Goal: Ask a question

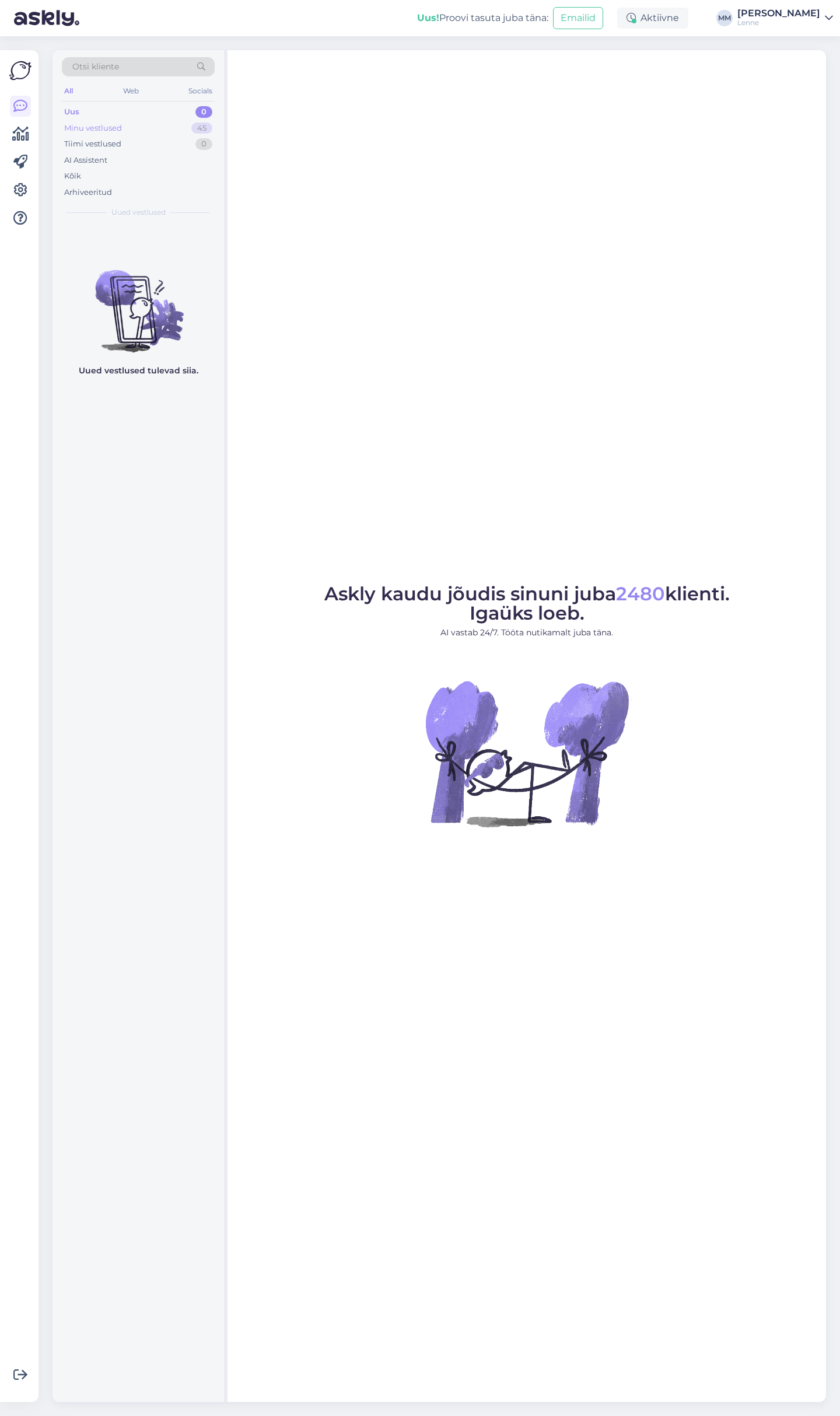
click at [93, 123] on div "Minu vestlused" at bounding box center [93, 128] width 57 height 12
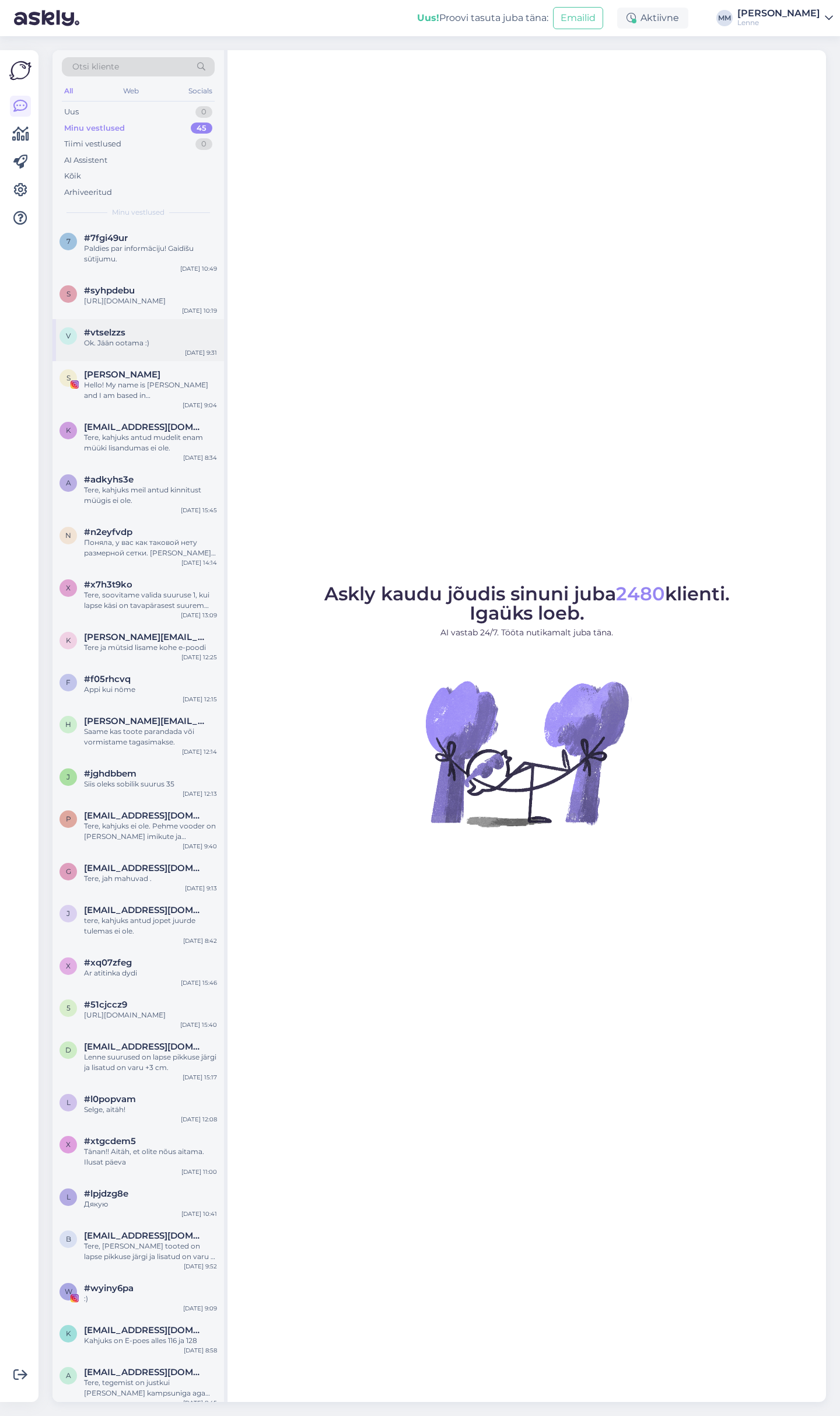
click at [119, 342] on div "Ok. Jään ootama :)" at bounding box center [150, 343] width 133 height 10
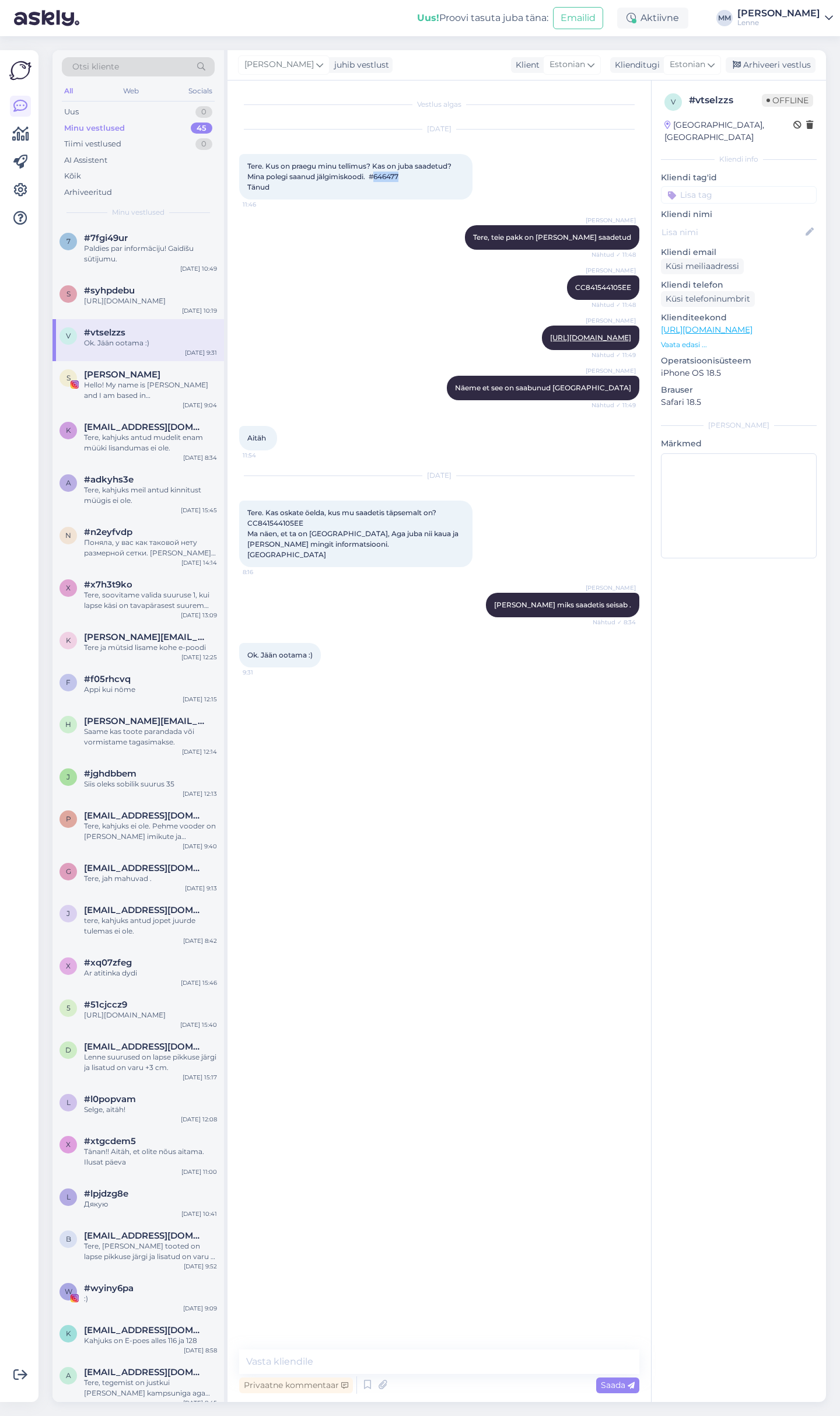
drag, startPoint x: 408, startPoint y: 174, endPoint x: 377, endPoint y: 182, distance: 32.0
click at [377, 182] on div "Tere. Kus on praegu minu tellimus? Kas on juba saadetud? Mina polegi saanud jäl…" at bounding box center [356, 177] width 234 height 45
copy span "646477"
click at [112, 235] on span "#7fgi49ur" at bounding box center [106, 238] width 44 height 10
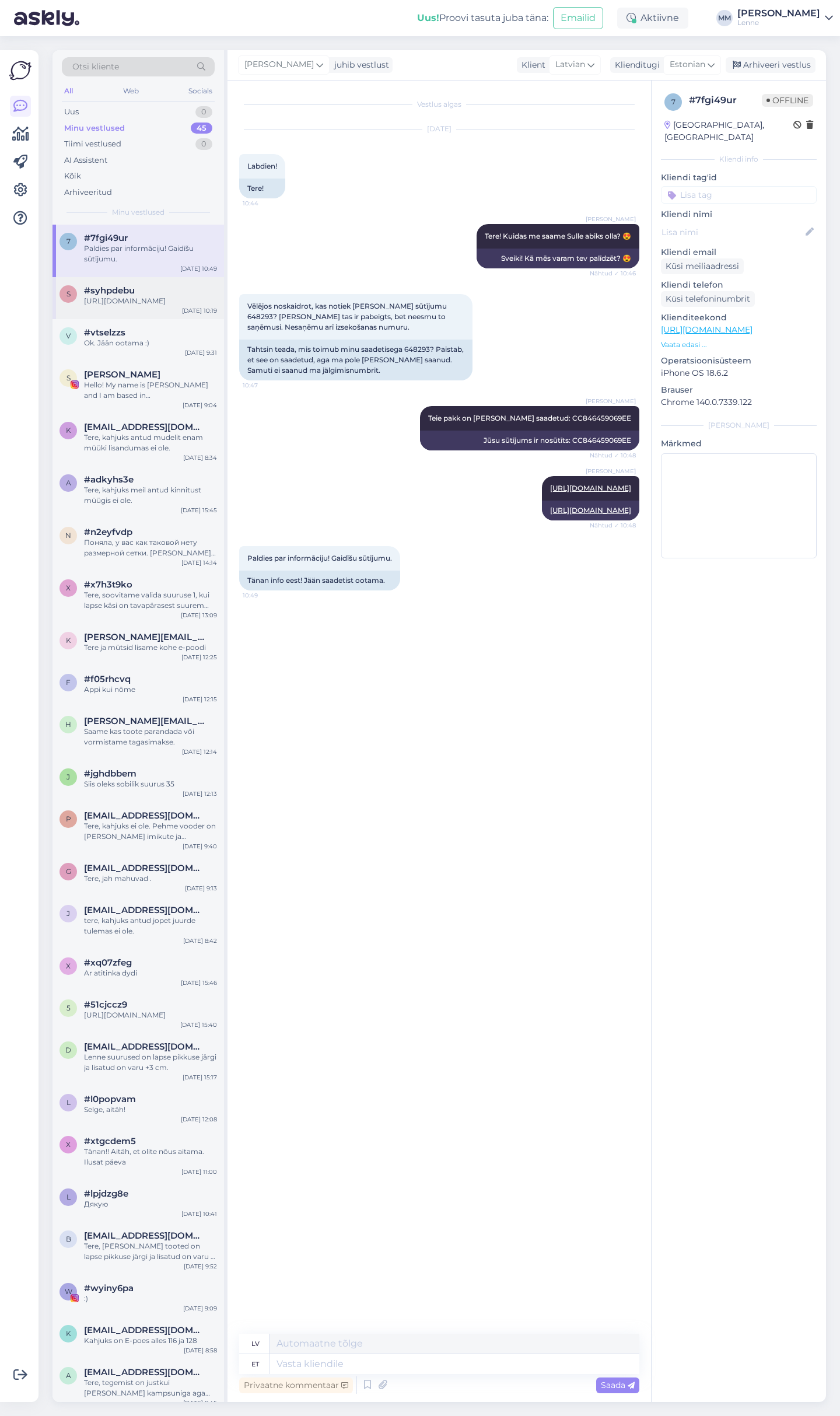
click at [117, 313] on div "s #syhpdebu [URL][DOMAIN_NAME] [DATE] 10:19" at bounding box center [138, 298] width 172 height 42
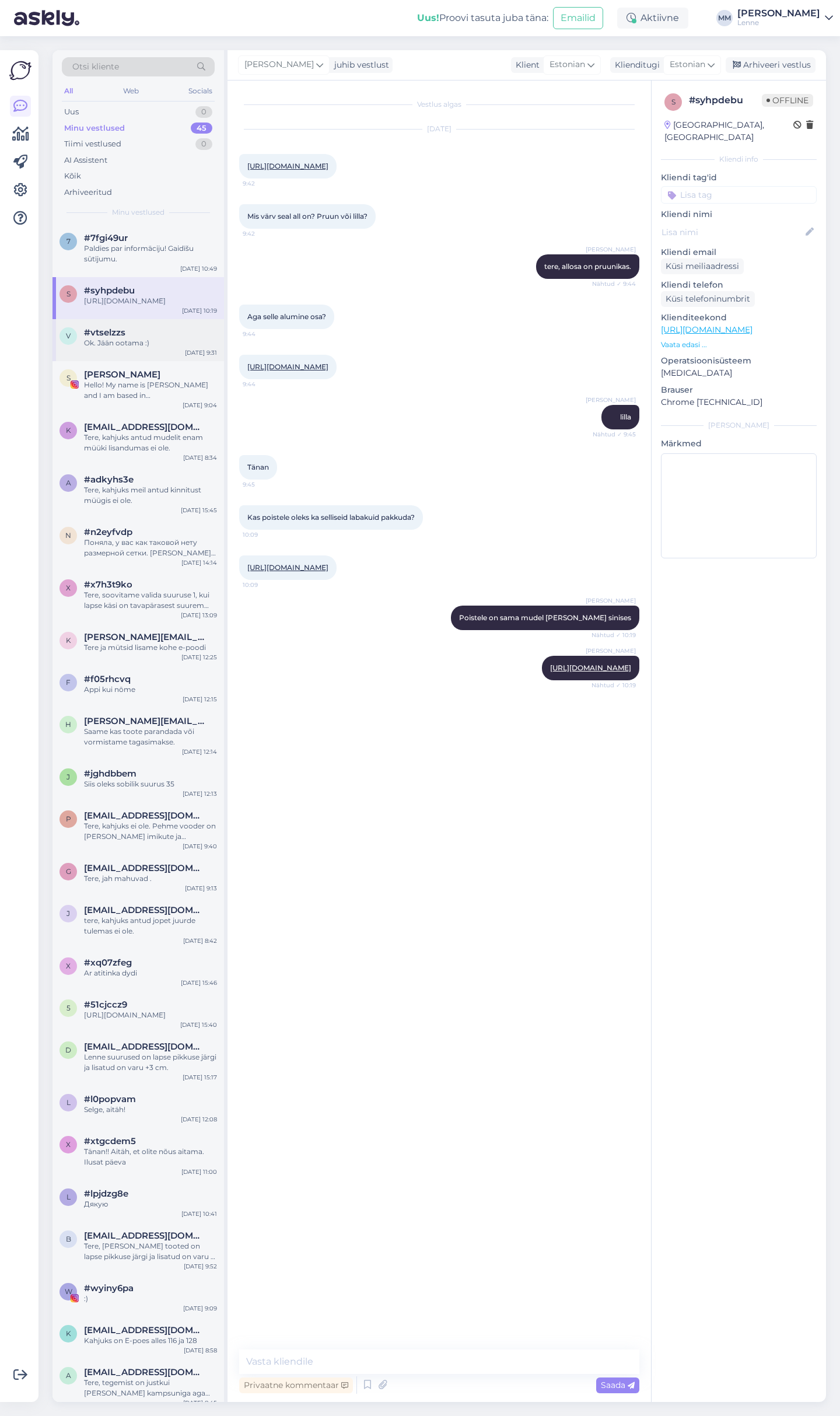
click at [126, 333] on div "#vtselzzs" at bounding box center [150, 332] width 133 height 10
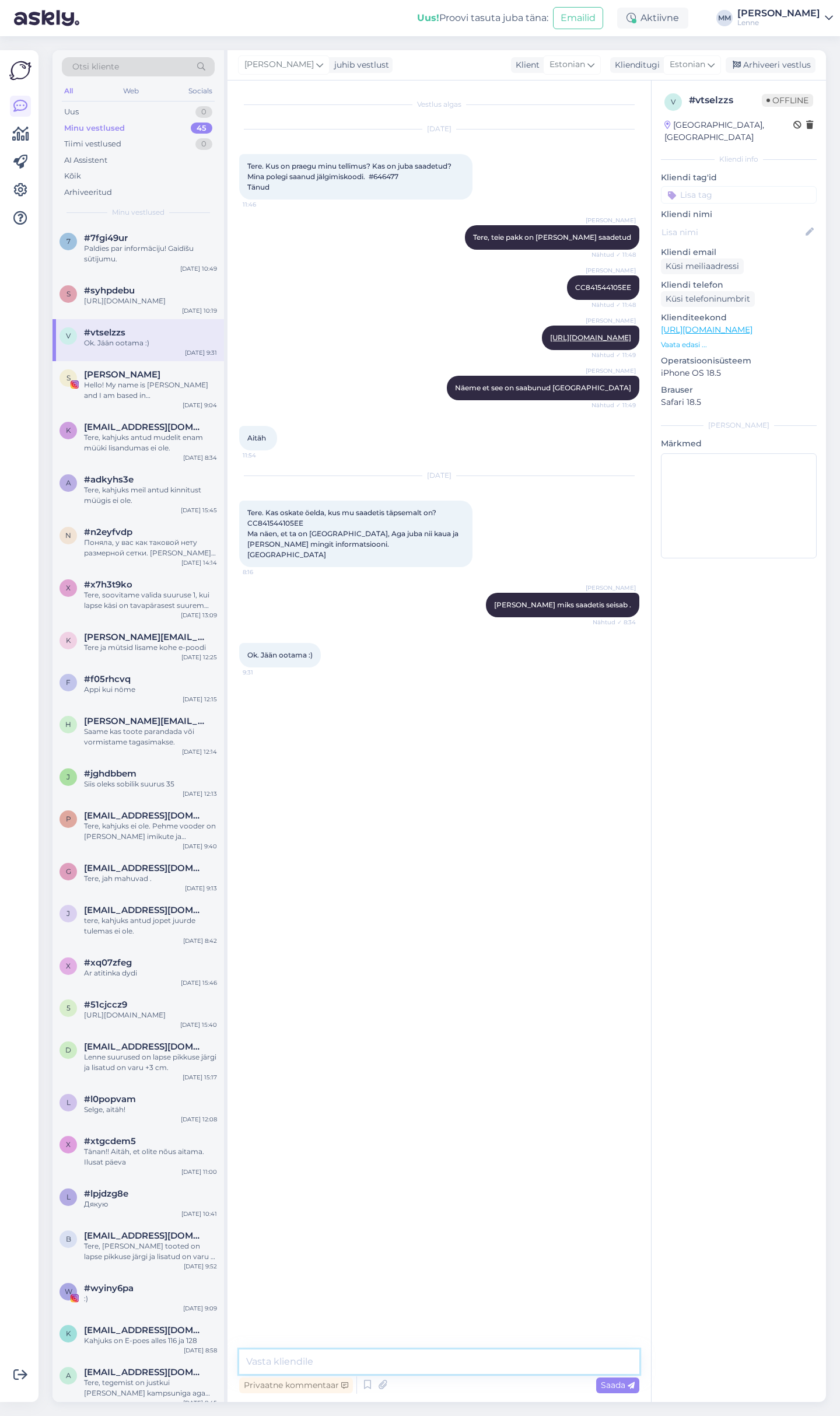
click at [403, 1362] on textarea at bounding box center [439, 1362] width 400 height 24
type textarea "Omnivas paluti ära täita järelotsimis vorm , tegime [PERSON_NAME] ootame vastus…"
